Goal: Task Accomplishment & Management: Manage account settings

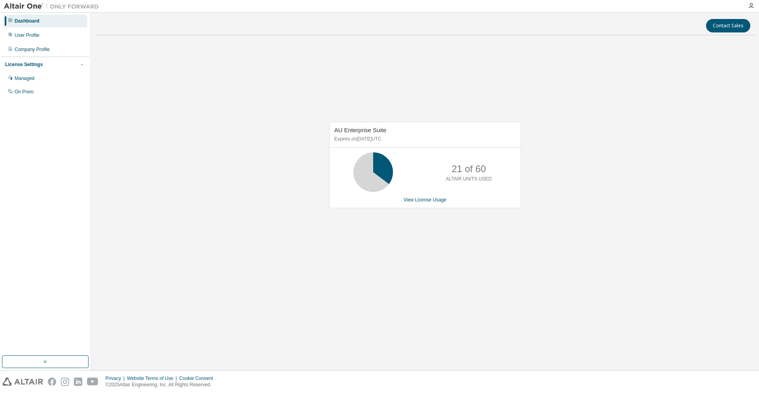
click at [599, 225] on div "AU Enterprise Suite Expires on [DATE] UTC 21 of 60 ALTAIR UNITS USED View Licen…" at bounding box center [425, 169] width 660 height 255
